Goal: Information Seeking & Learning: Learn about a topic

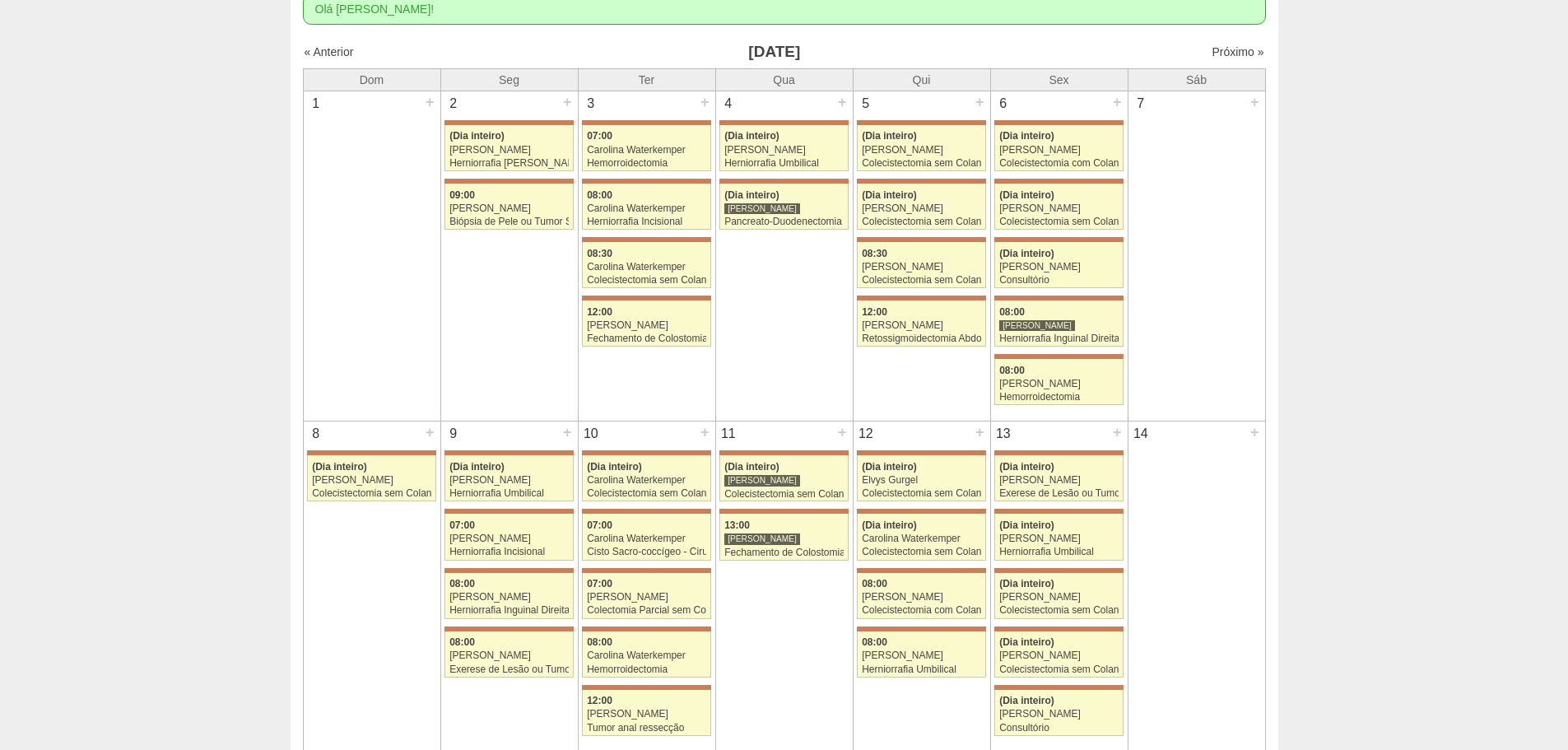
scroll to position [82, 0]
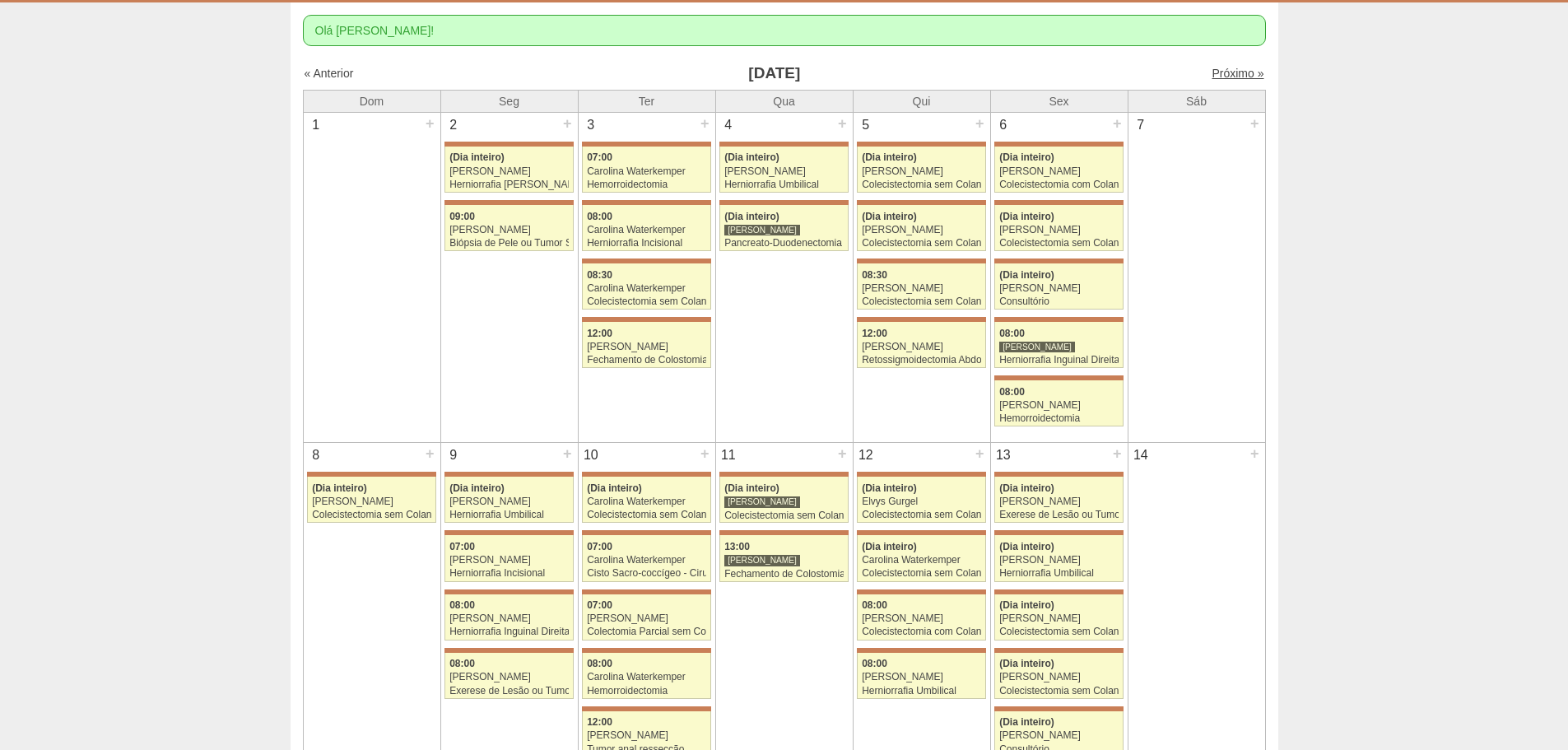
click at [1224, 70] on link "Próximo »" at bounding box center [1238, 74] width 52 height 14
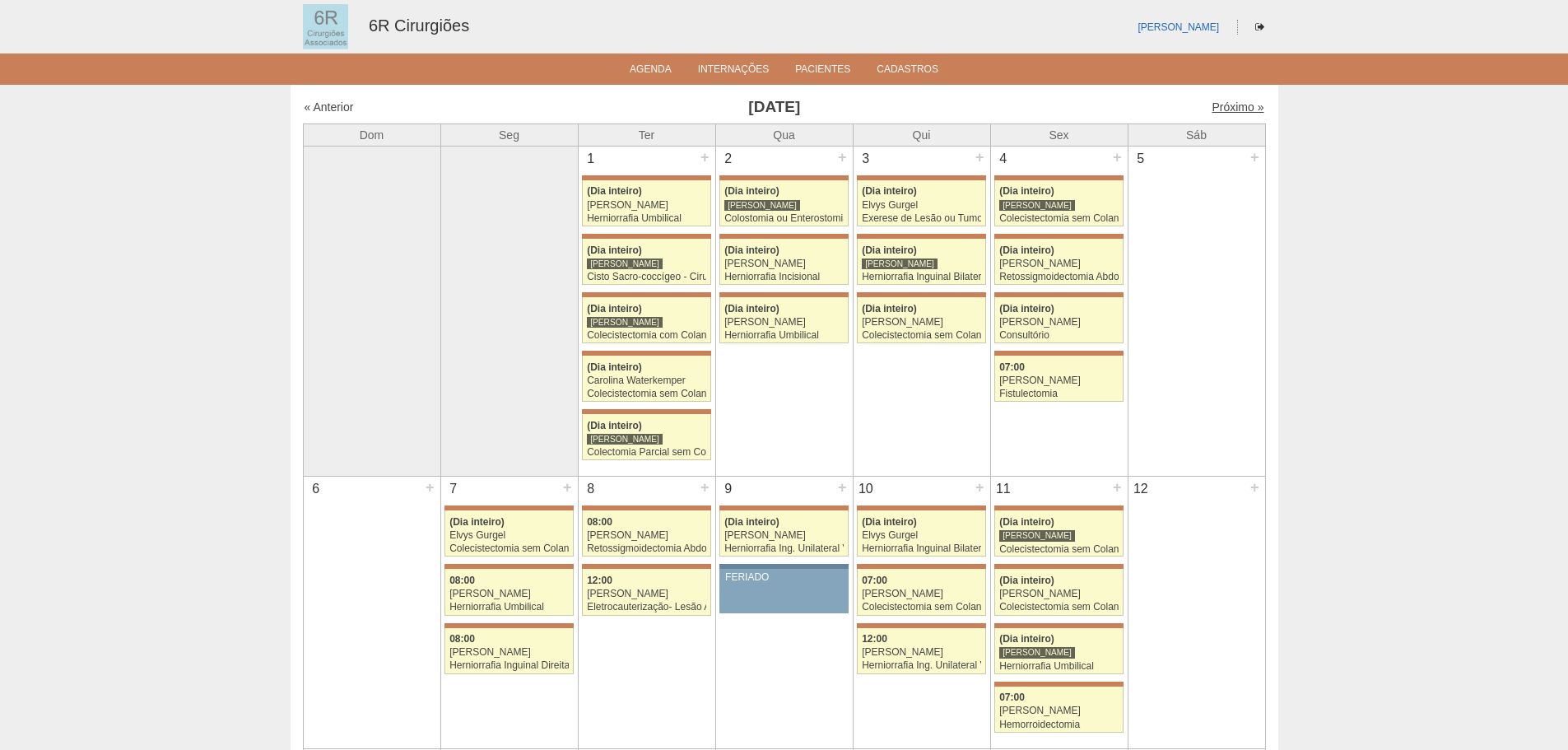
click at [1227, 108] on link "Próximo »" at bounding box center [1238, 107] width 52 height 14
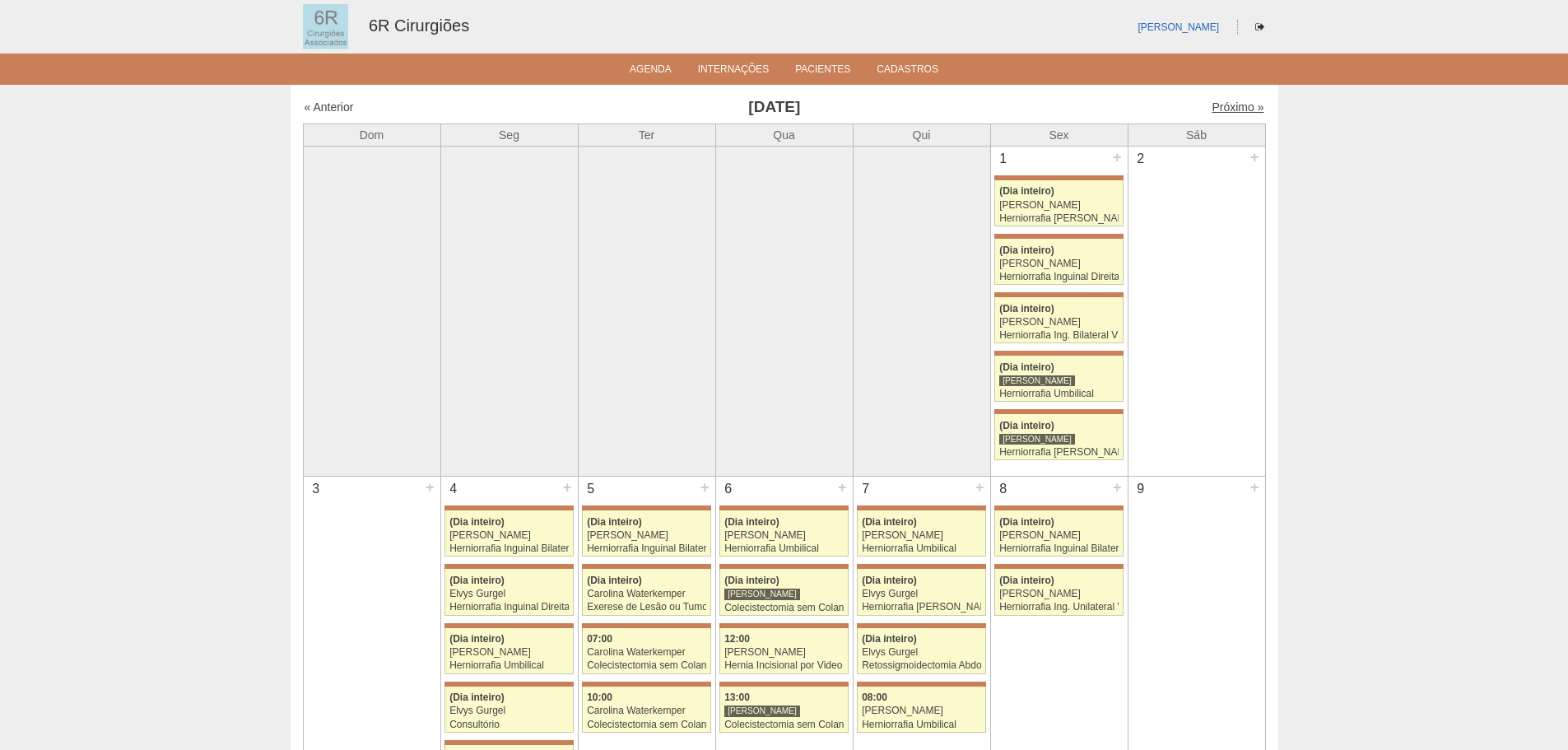
click at [1234, 105] on link "Próximo »" at bounding box center [1238, 107] width 52 height 14
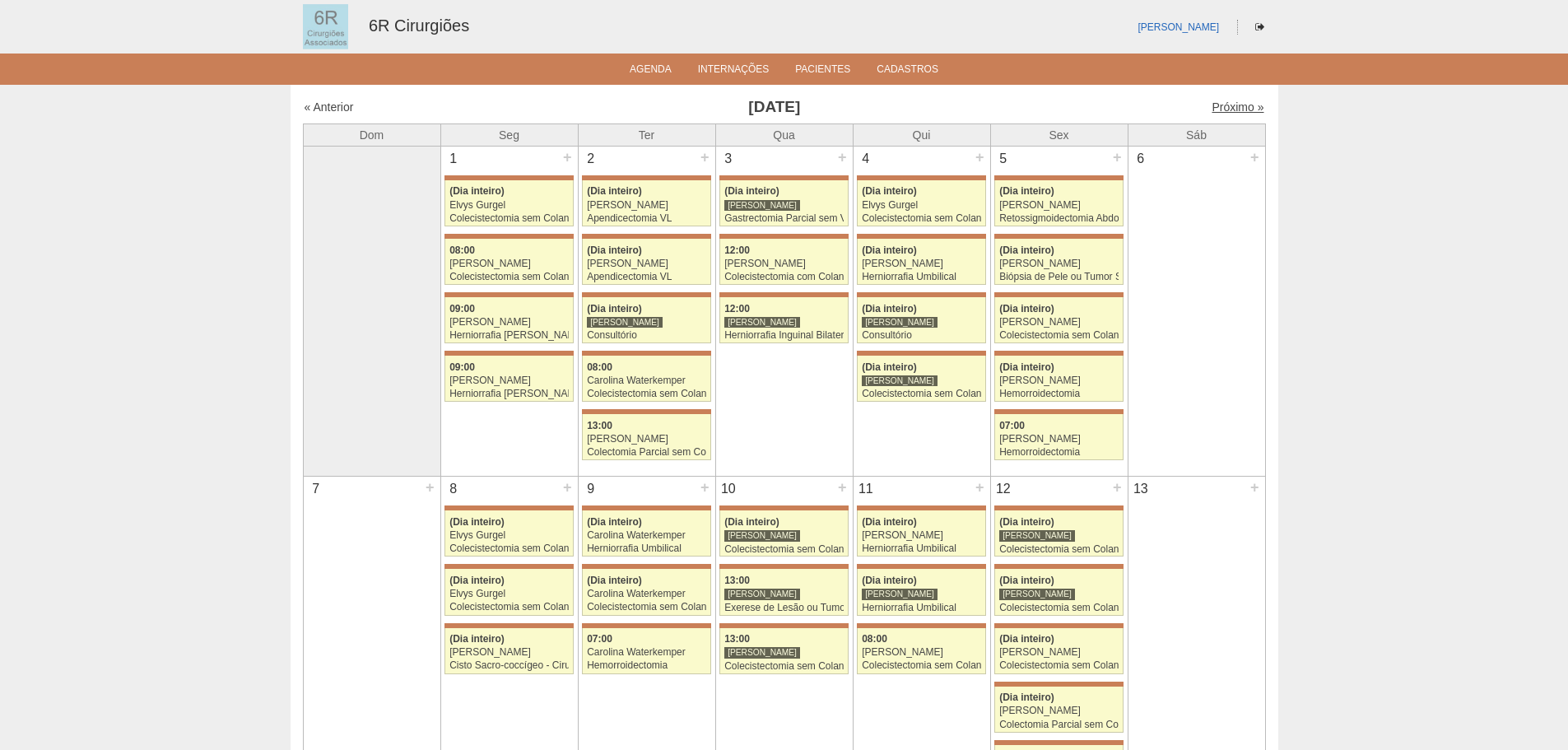
click at [1213, 112] on link "Próximo »" at bounding box center [1238, 107] width 52 height 14
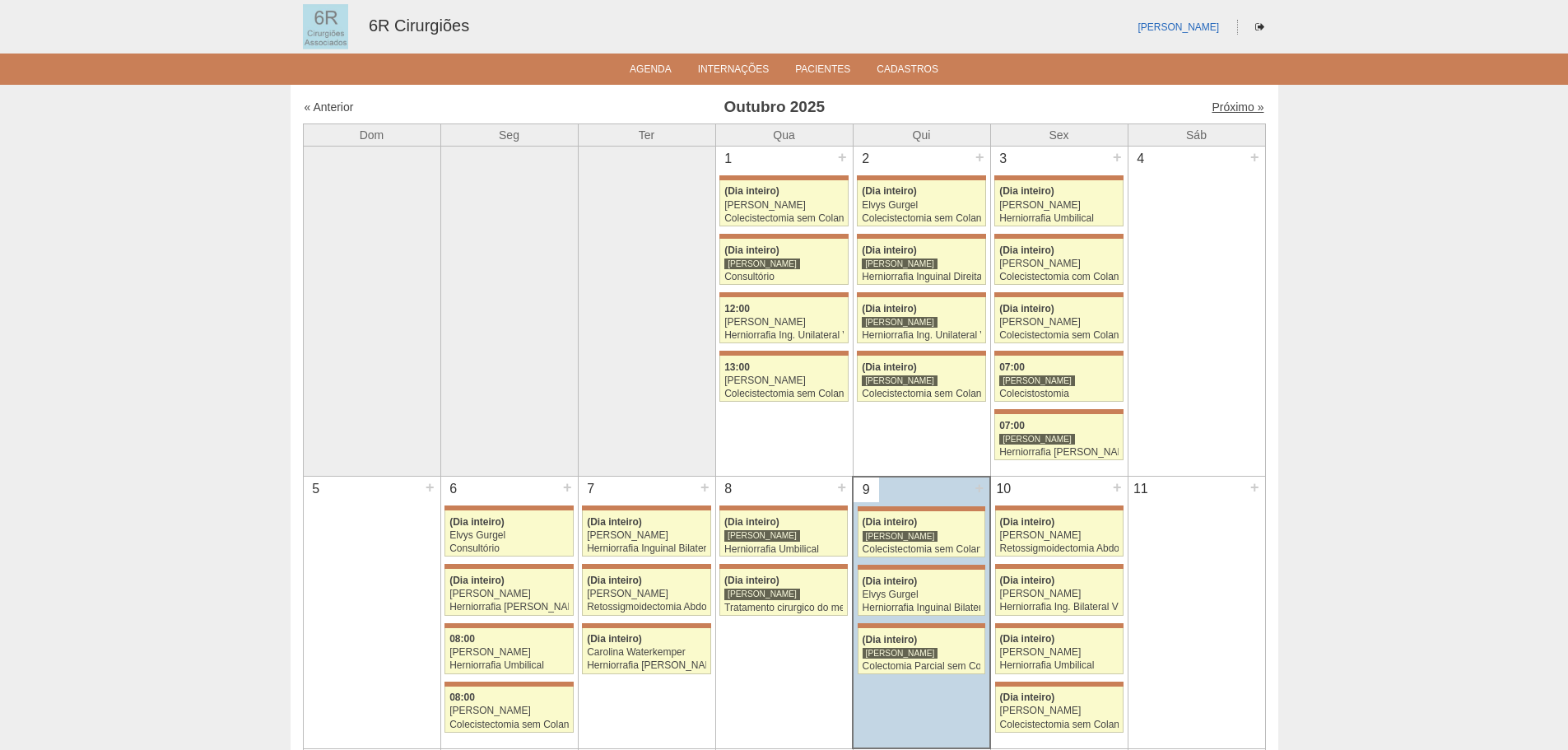
click at [1230, 111] on link "Próximo »" at bounding box center [1238, 107] width 52 height 14
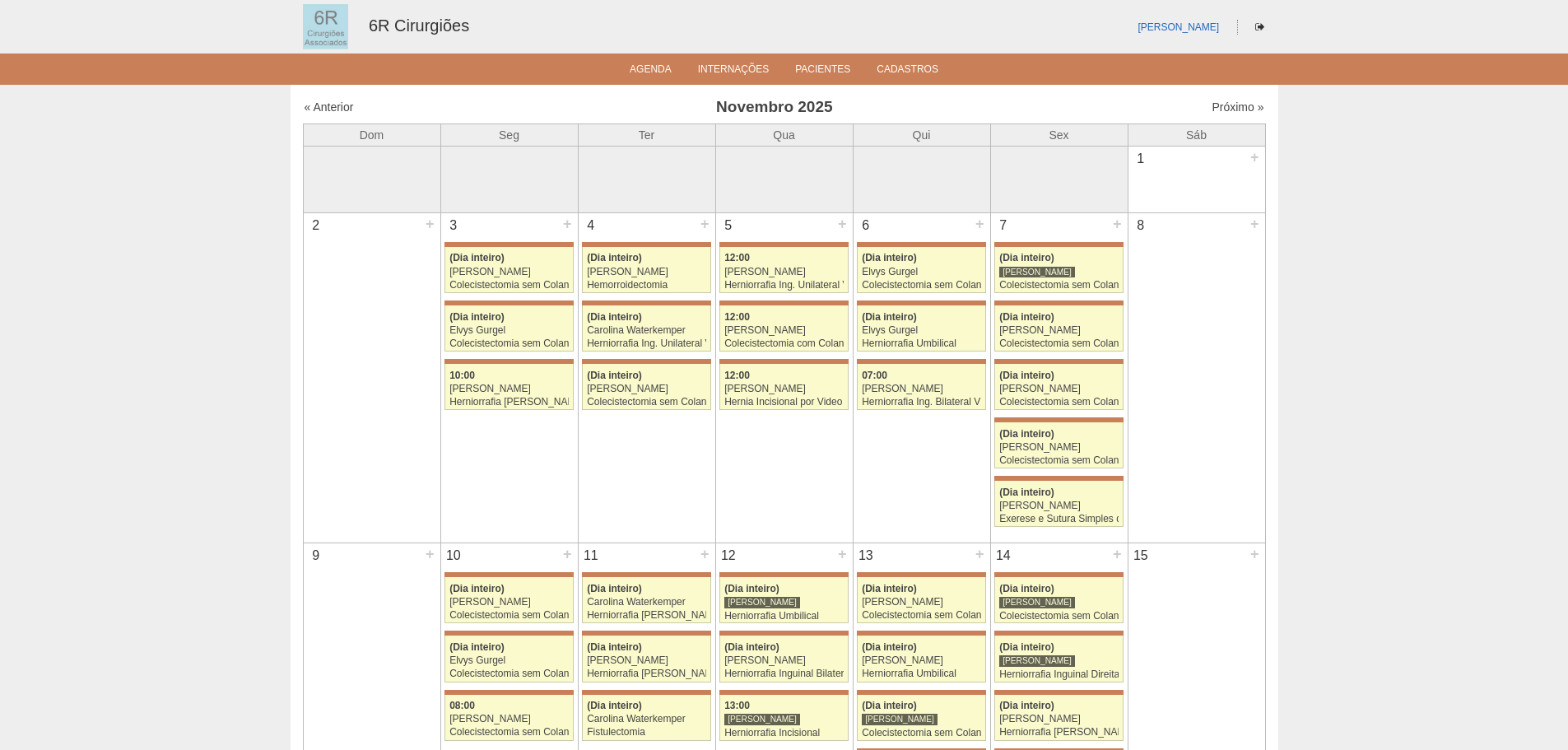
click at [1224, 99] on div "Próximo »" at bounding box center [1149, 106] width 230 height 16
click at [1225, 108] on link "Próximo »" at bounding box center [1238, 107] width 52 height 14
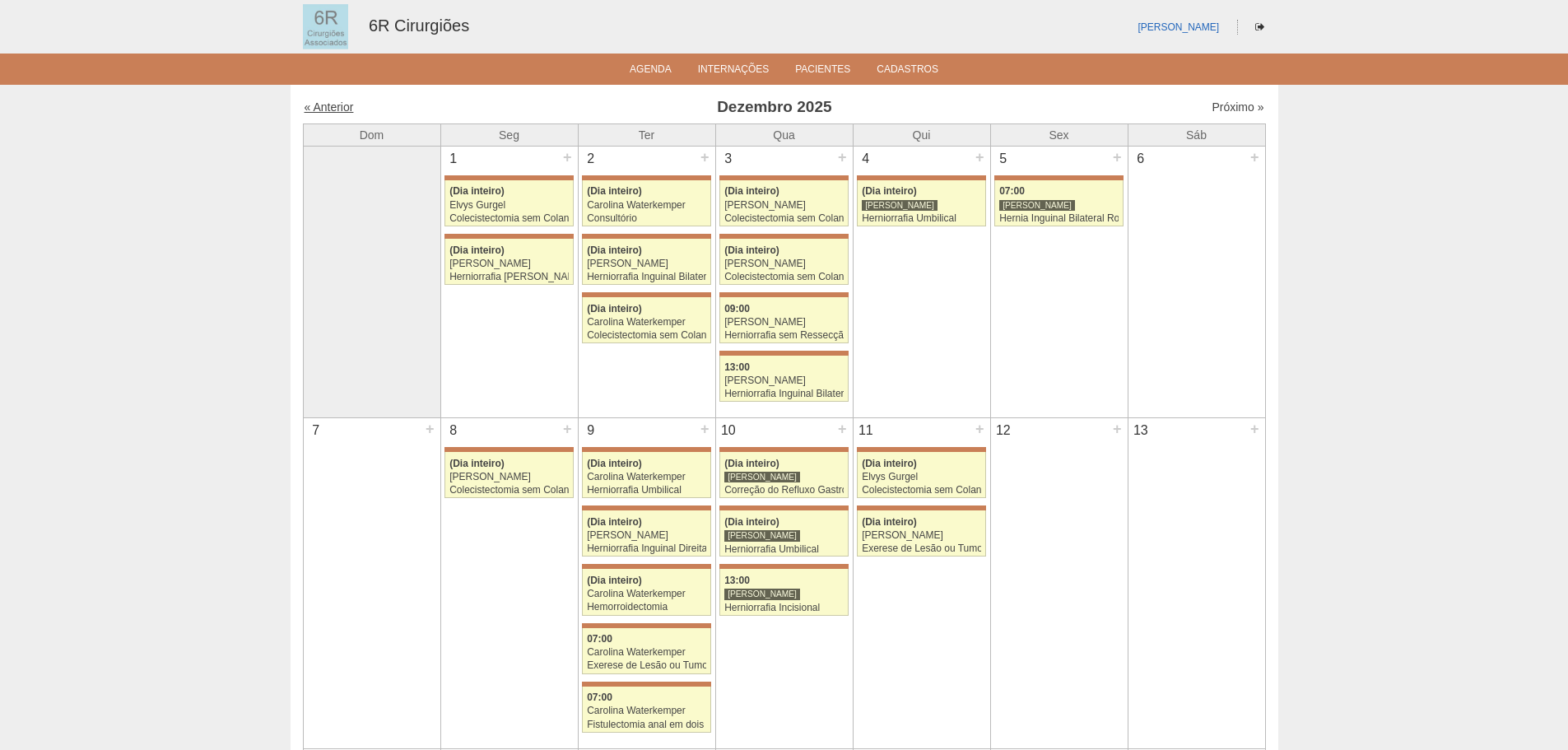
click at [344, 110] on link "« Anterior" at bounding box center [329, 107] width 49 height 14
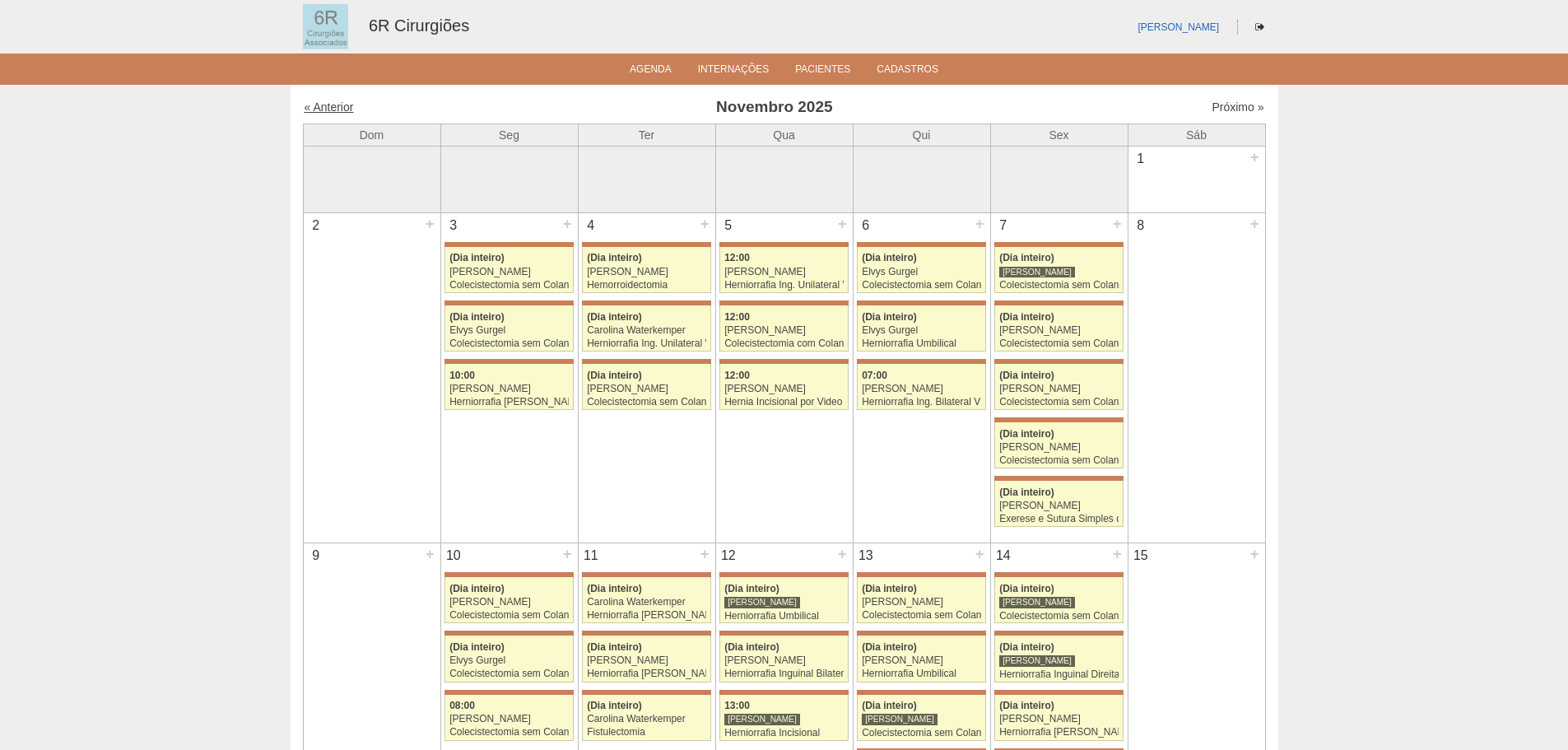
click at [345, 107] on link "« Anterior" at bounding box center [329, 107] width 49 height 14
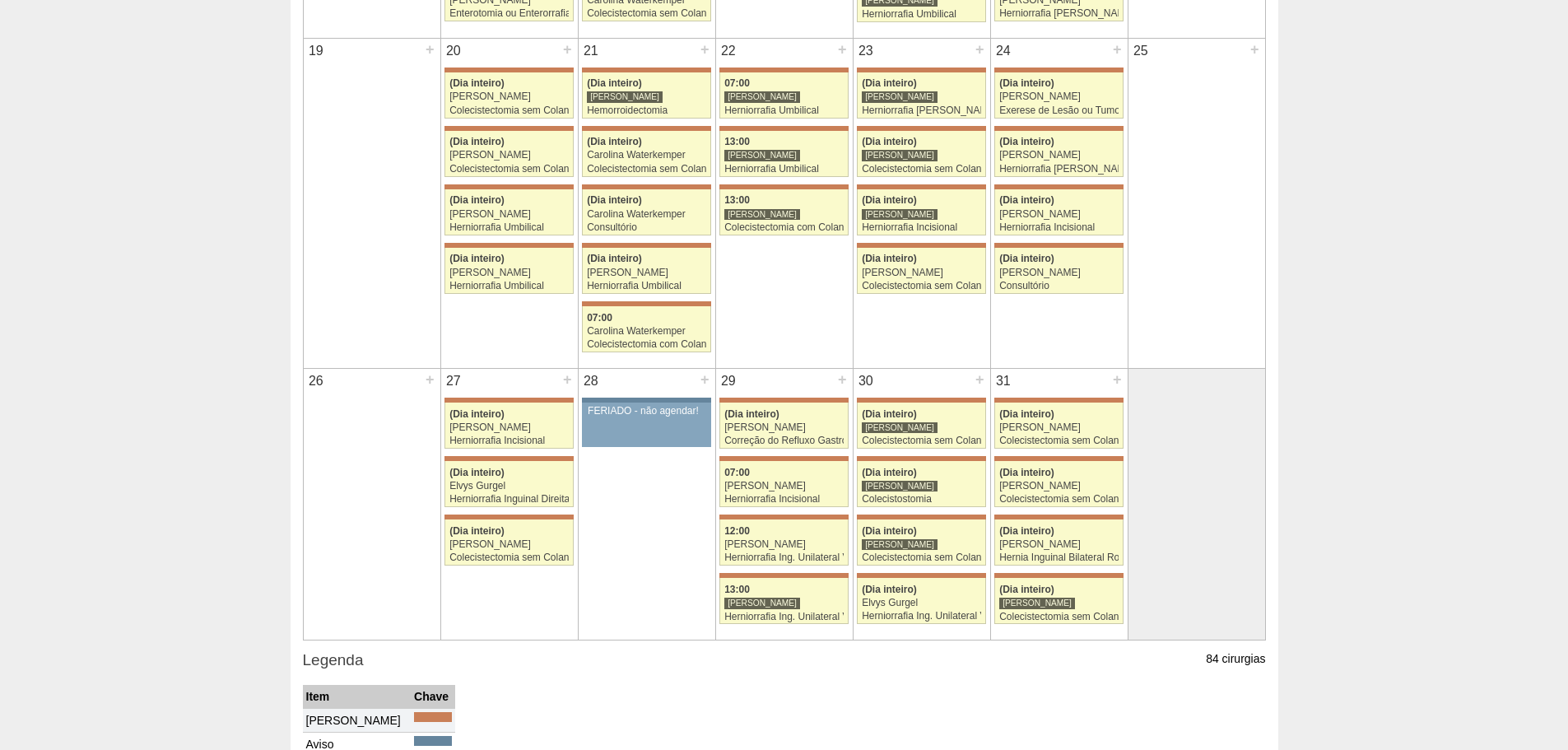
scroll to position [988, 0]
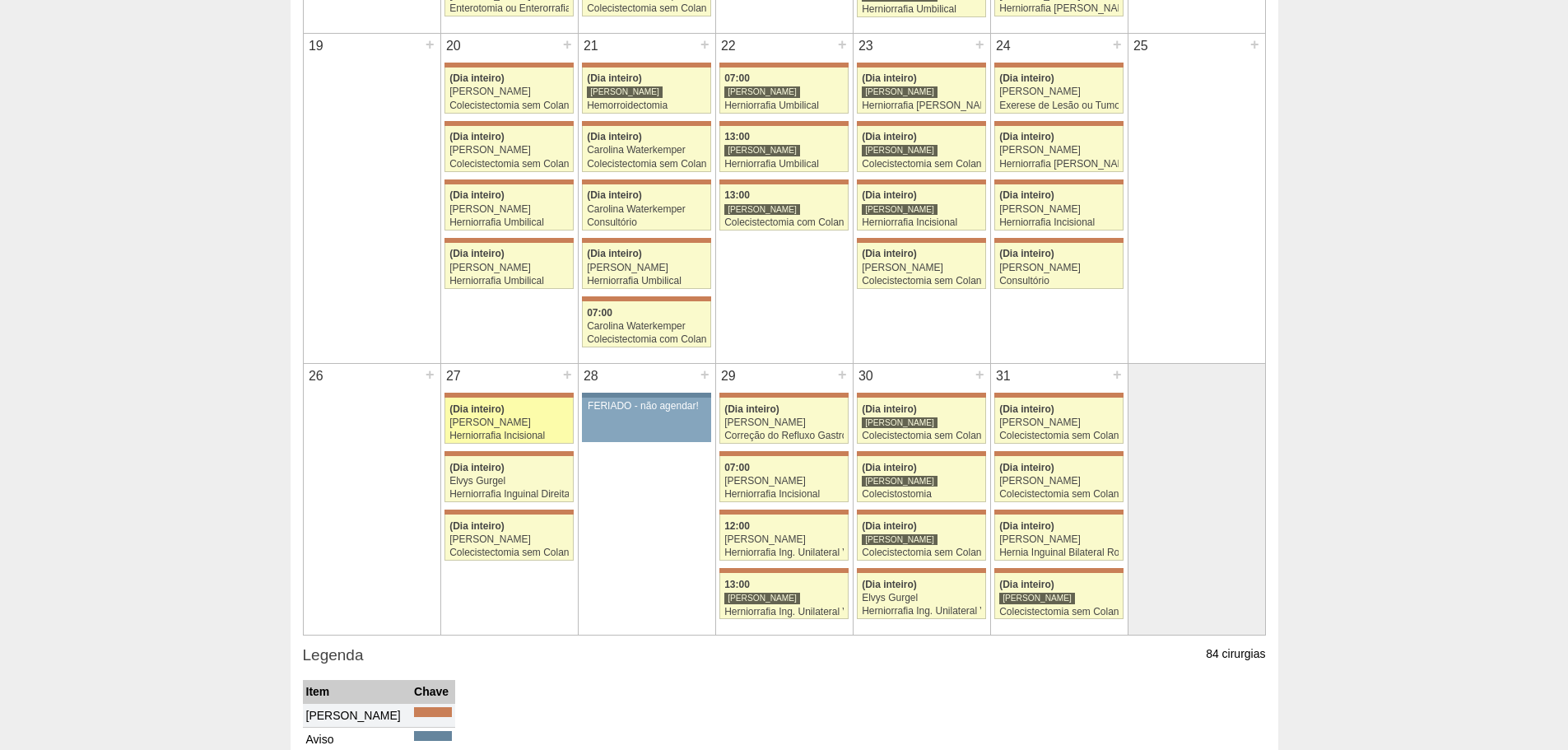
click at [534, 437] on div "Herniorrafia Incisional" at bounding box center [509, 435] width 119 height 11
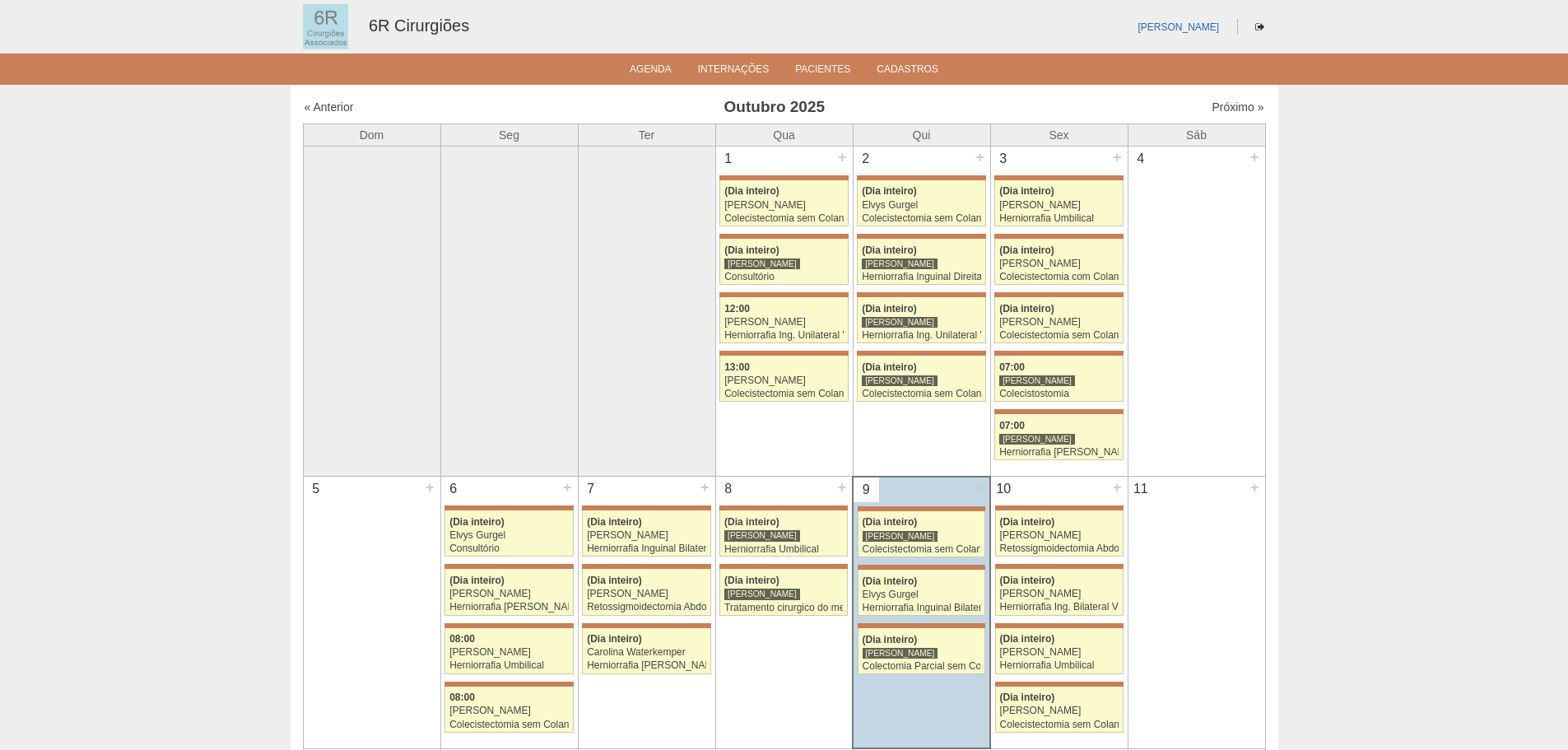
scroll to position [988, 0]
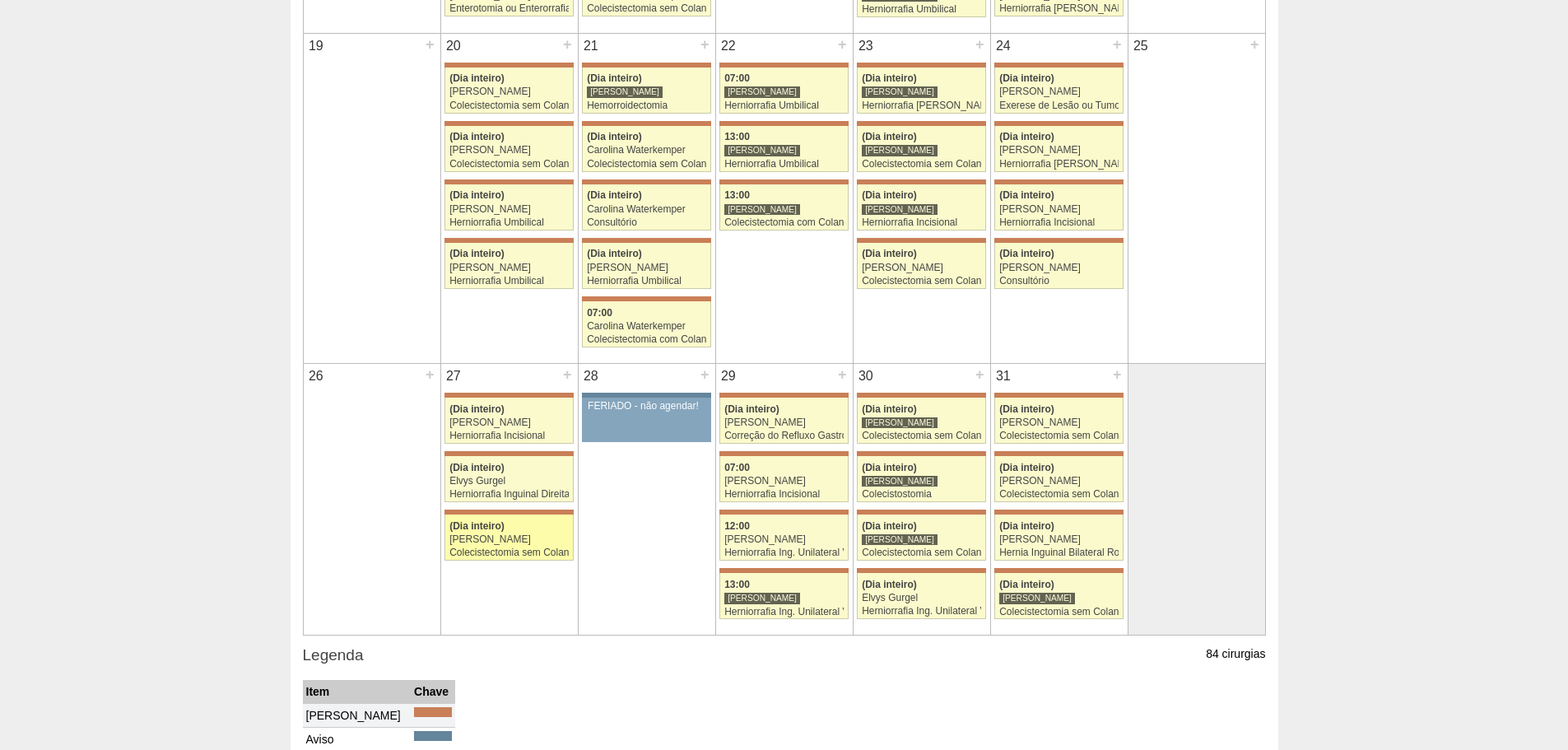
click at [515, 522] on div "(Dia inteiro)" at bounding box center [509, 526] width 119 height 11
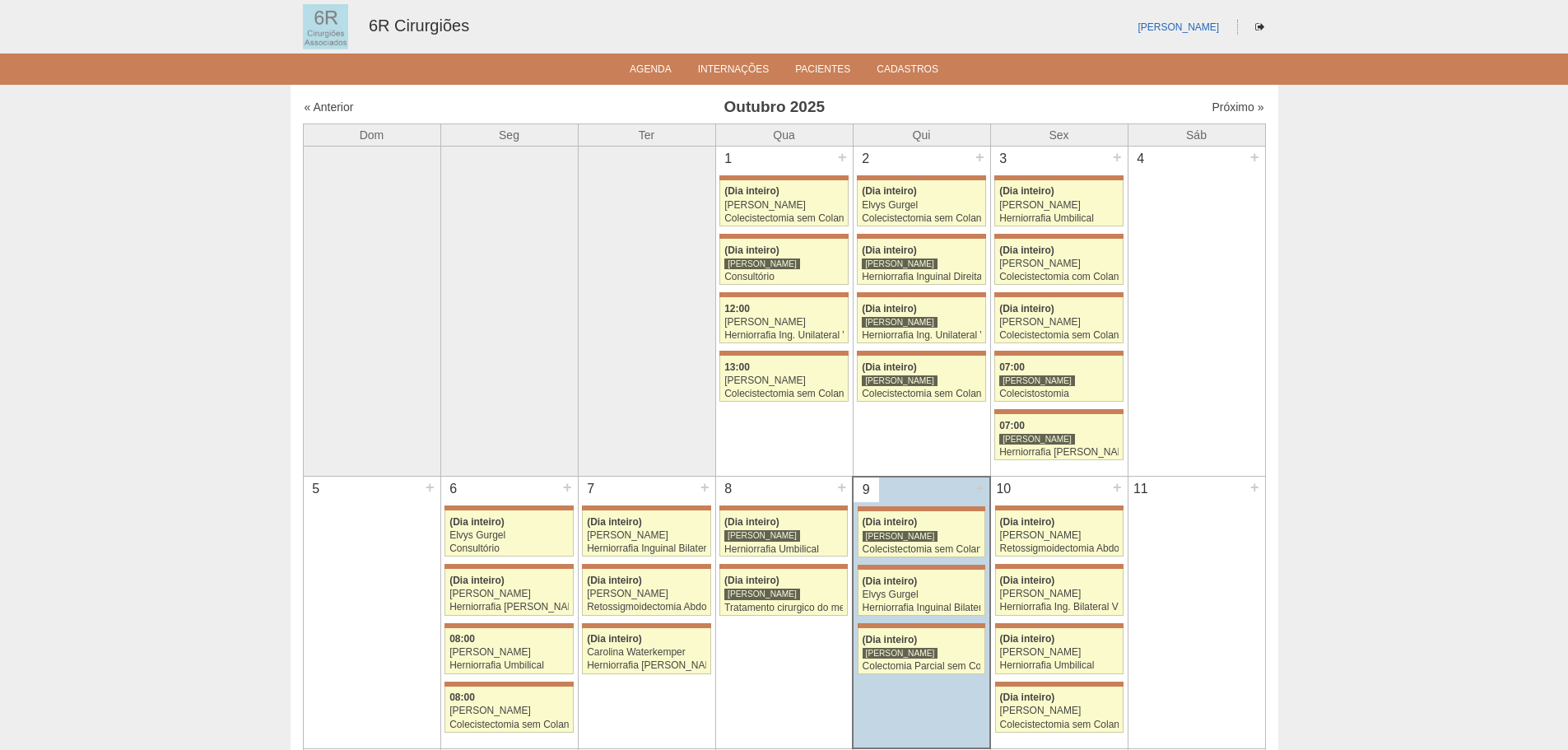
scroll to position [988, 0]
